Goal: Task Accomplishment & Management: Manage account settings

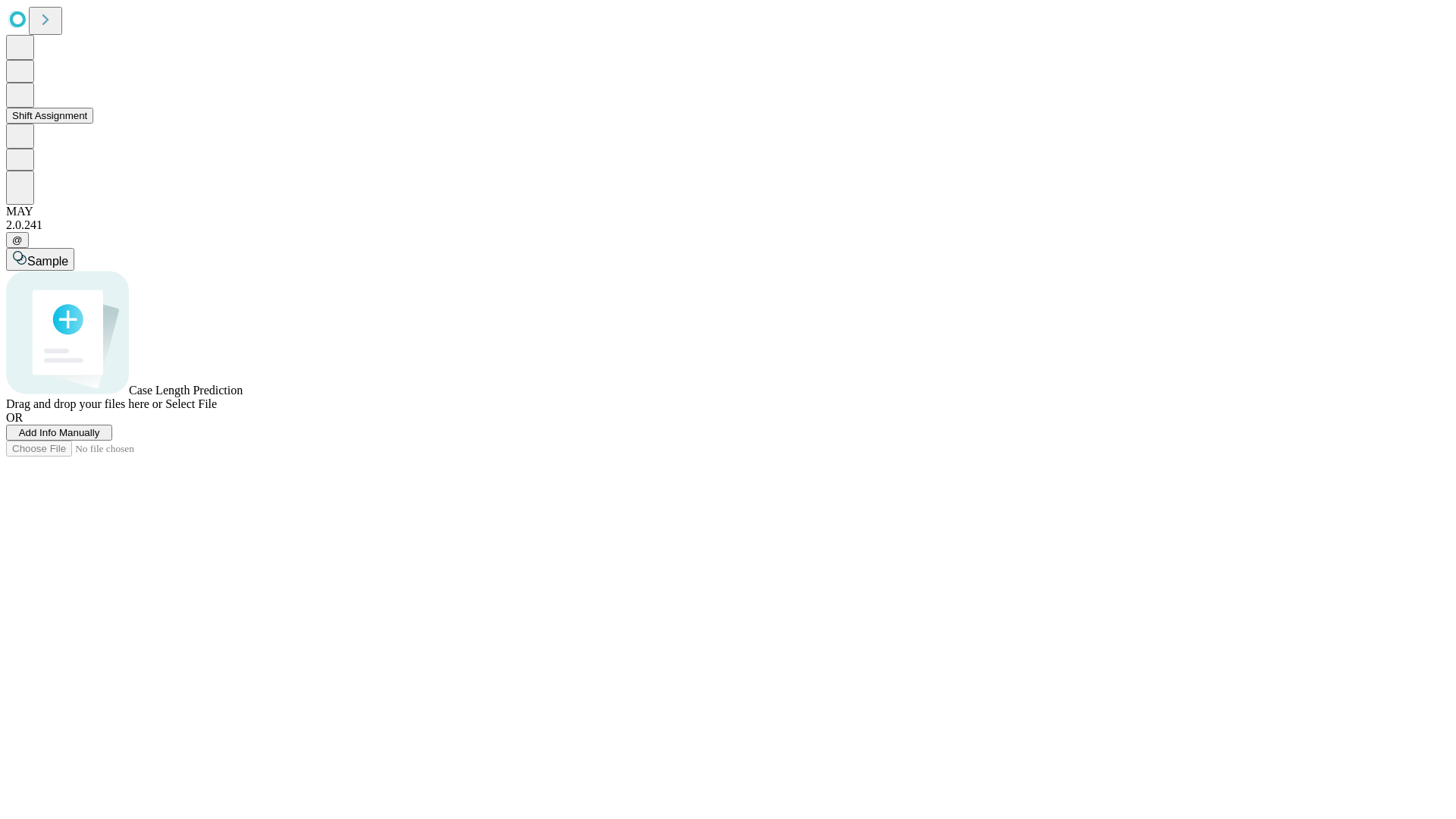
click at [93, 124] on button "Shift Assignment" at bounding box center [49, 116] width 87 height 16
